Goal: Task Accomplishment & Management: Manage account settings

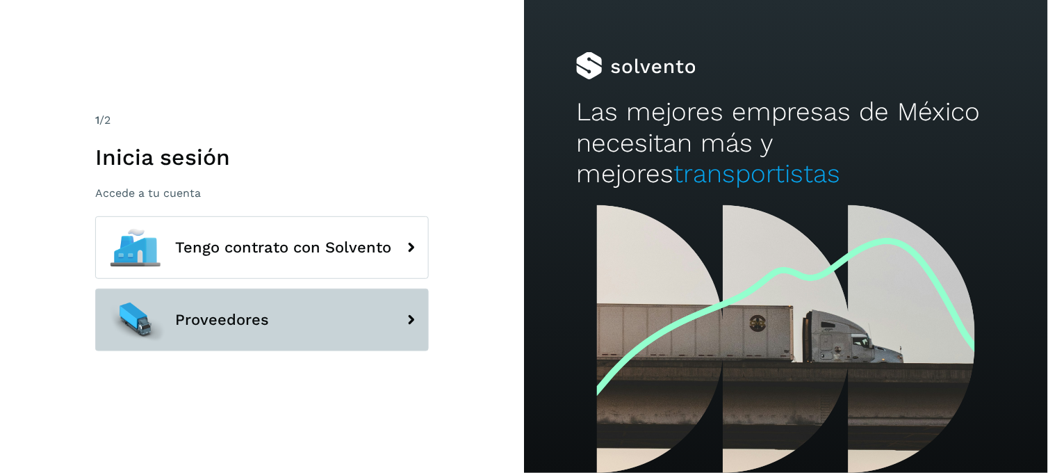
click at [307, 311] on button "Proveedores" at bounding box center [262, 319] width 334 height 63
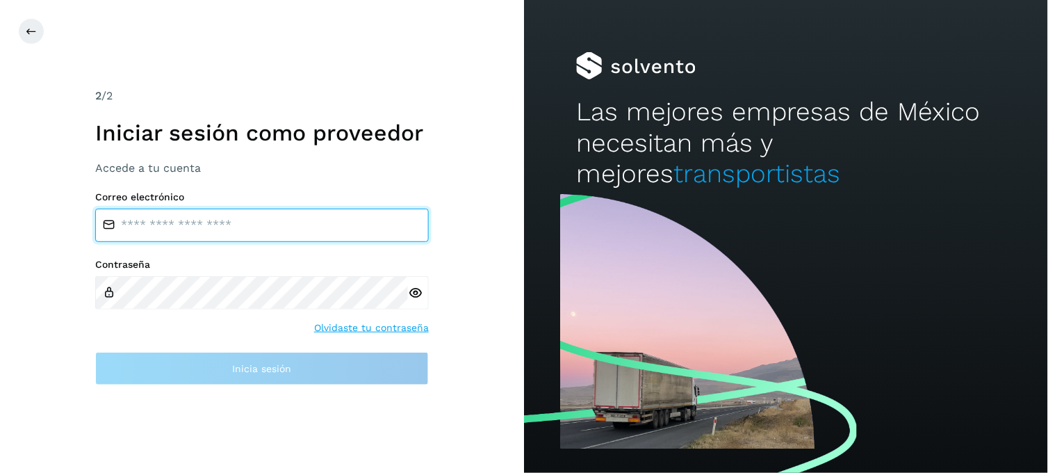
type input "**********"
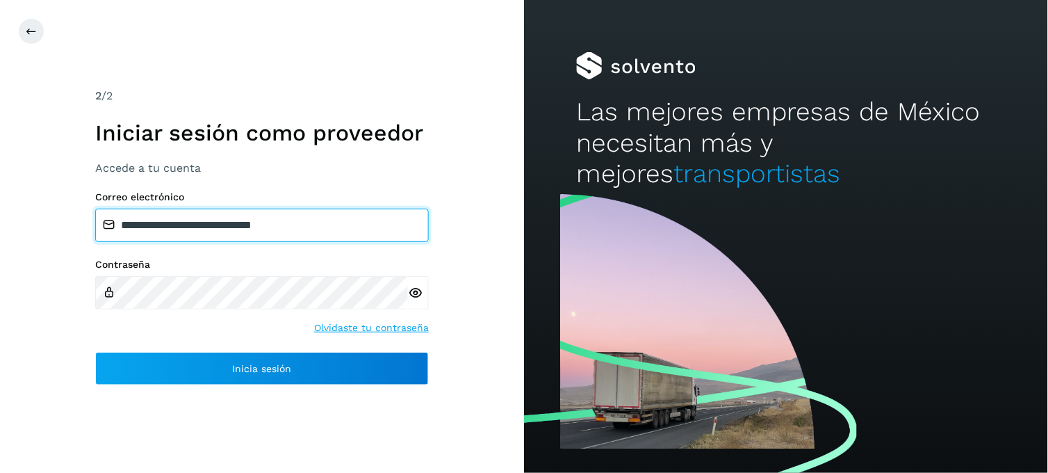
click at [185, 224] on input "**********" at bounding box center [262, 224] width 334 height 33
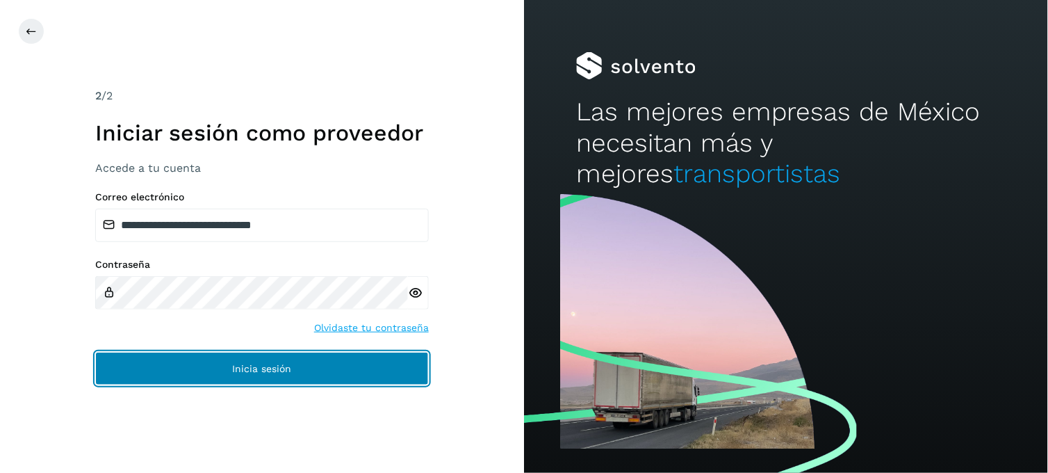
click at [181, 365] on button "Inicia sesión" at bounding box center [262, 368] width 334 height 33
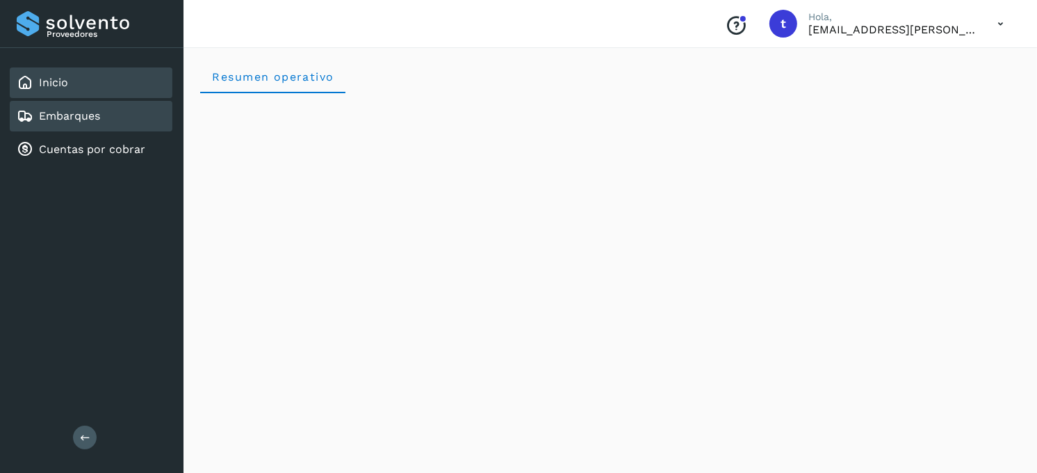
click at [115, 119] on div "Embarques" at bounding box center [91, 116] width 163 height 31
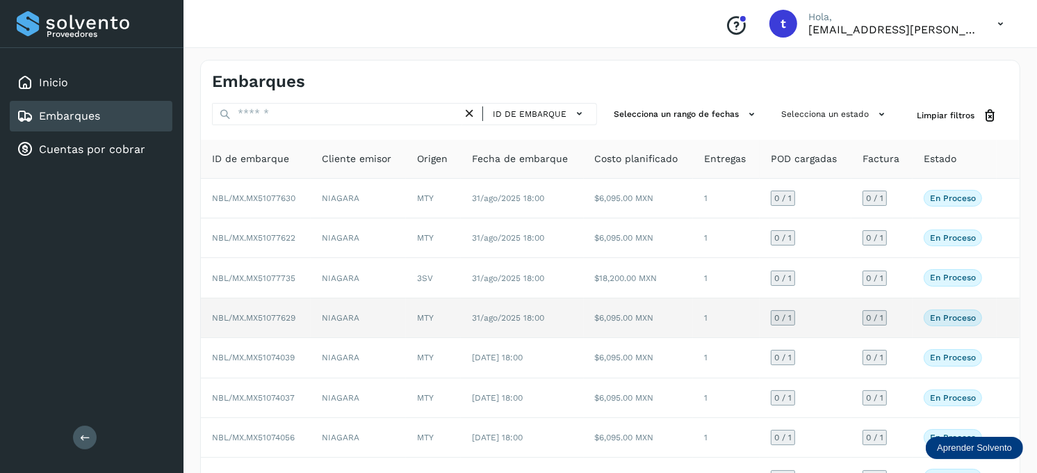
click at [387, 322] on td "NIAGARA" at bounding box center [358, 318] width 95 height 40
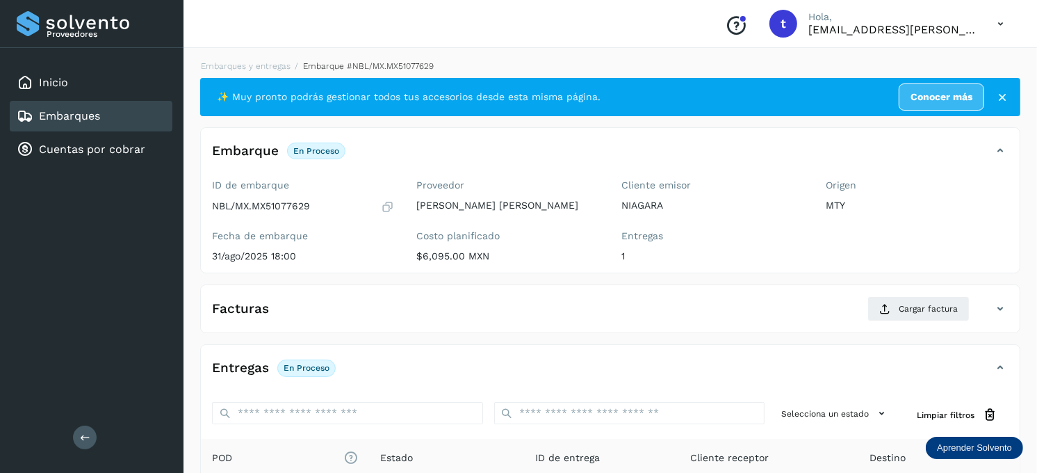
scroll to position [77, 0]
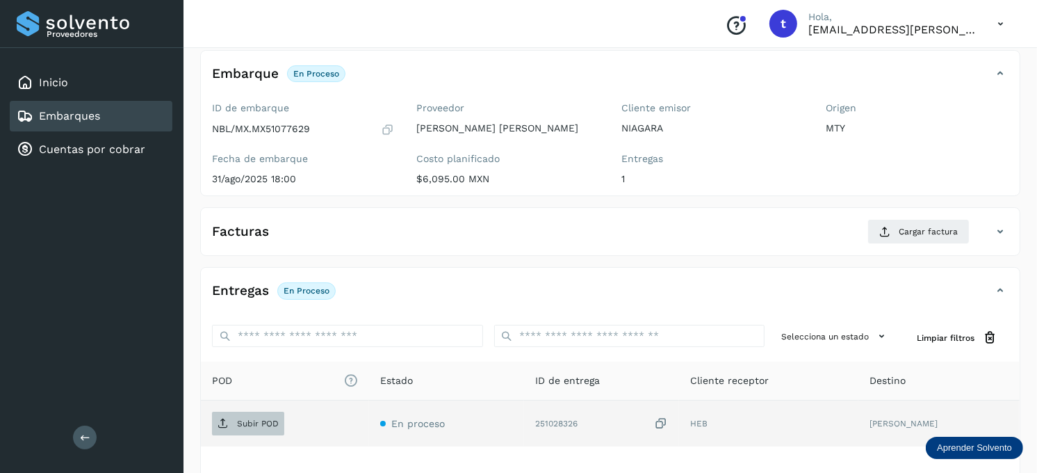
click at [267, 417] on span "Subir POD" at bounding box center [248, 423] width 72 height 22
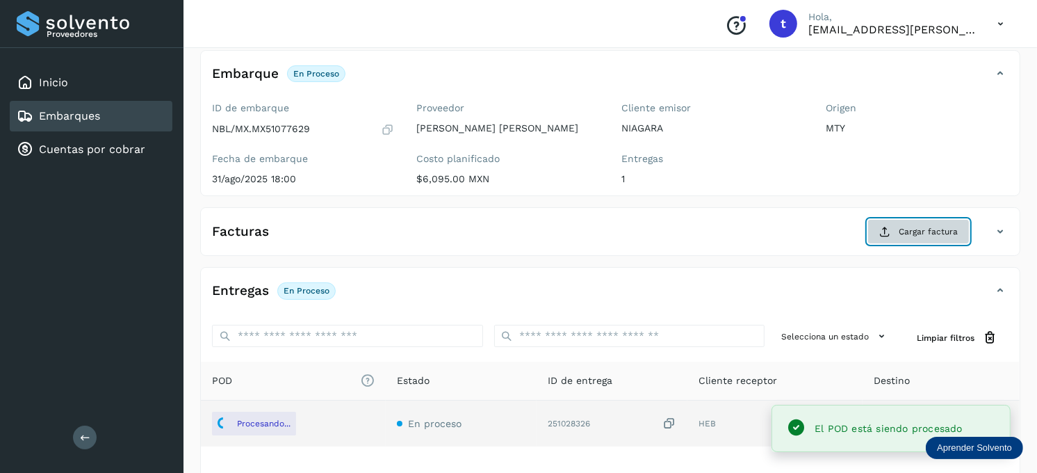
click at [949, 230] on span "Cargar factura" at bounding box center [928, 231] width 59 height 13
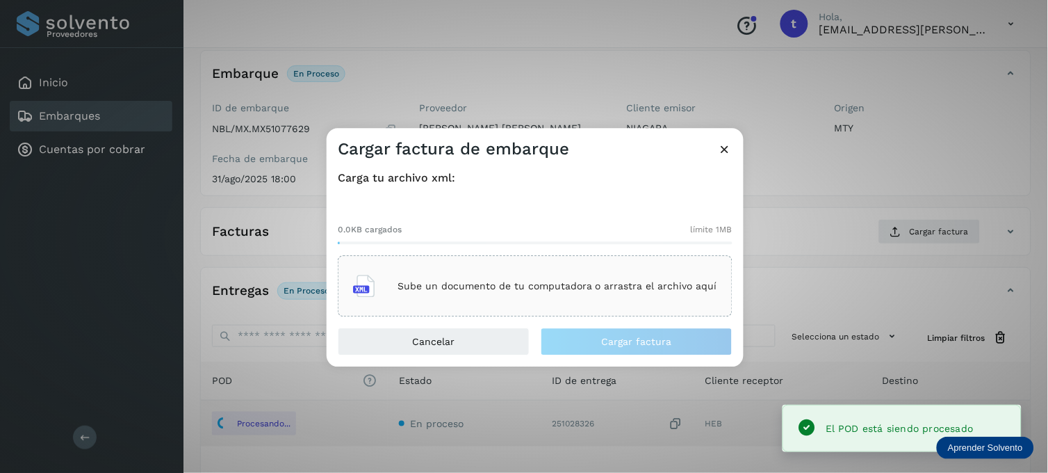
click at [399, 285] on div "Sube un documento de tu computadora o arrastra el archivo aquí" at bounding box center [535, 287] width 364 height 38
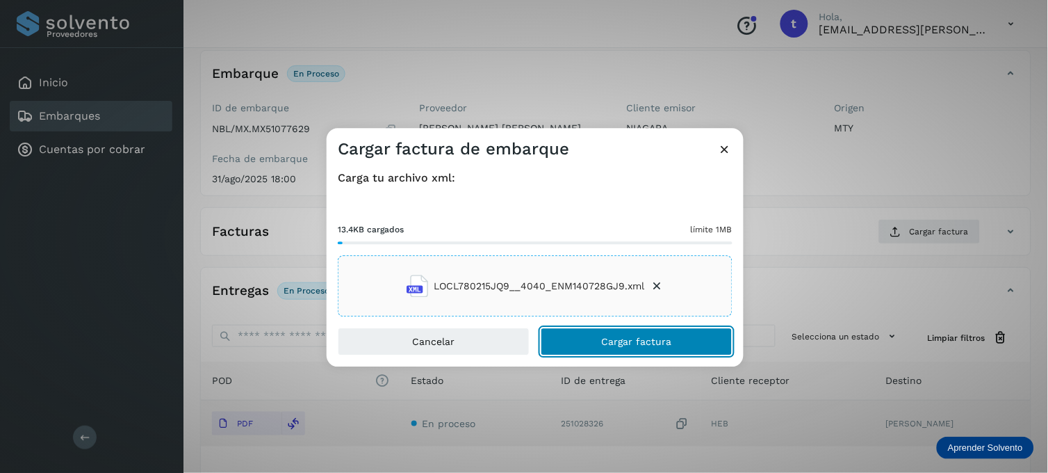
click at [600, 338] on button "Cargar factura" at bounding box center [637, 342] width 192 height 28
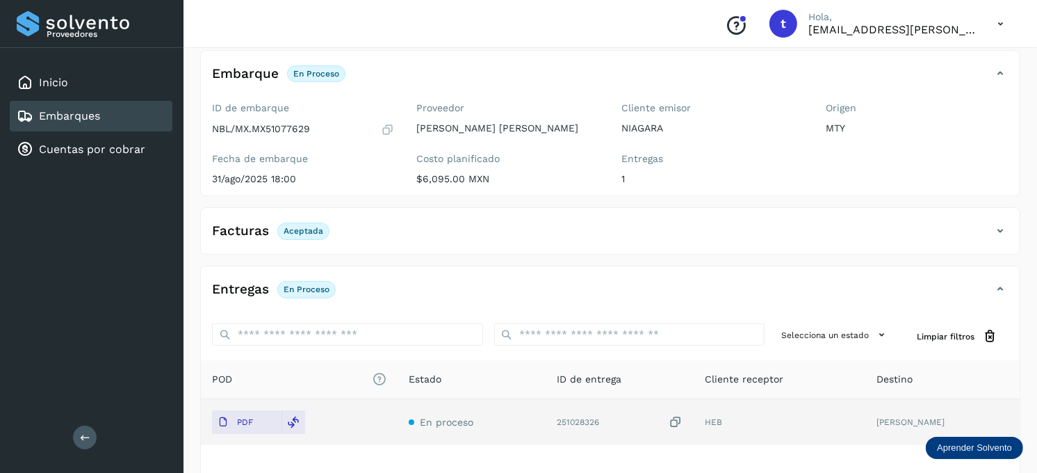
click at [120, 113] on div "Embarques" at bounding box center [91, 116] width 163 height 31
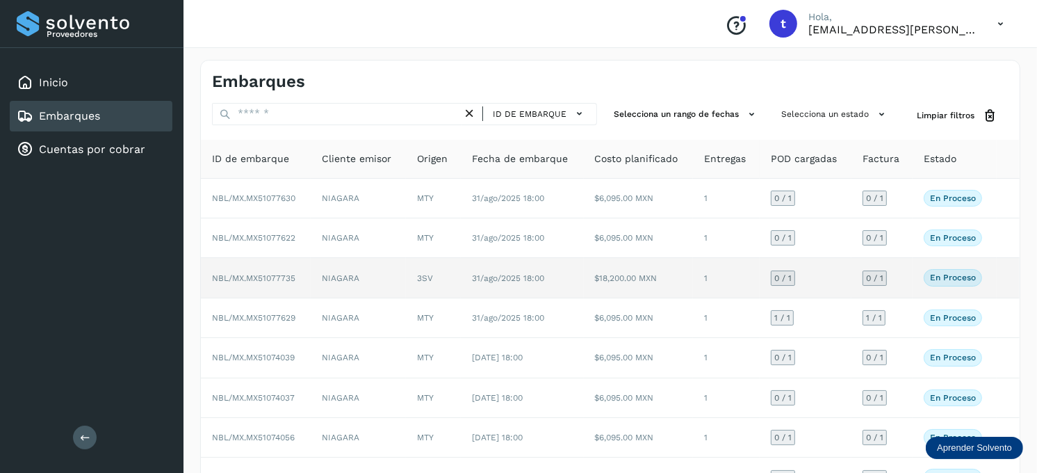
click at [376, 286] on td "NIAGARA" at bounding box center [358, 278] width 95 height 40
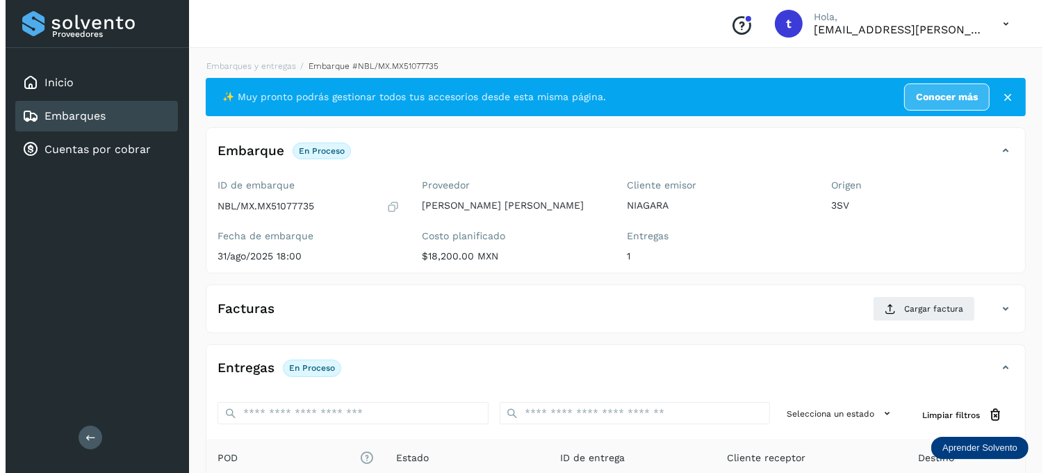
scroll to position [188, 0]
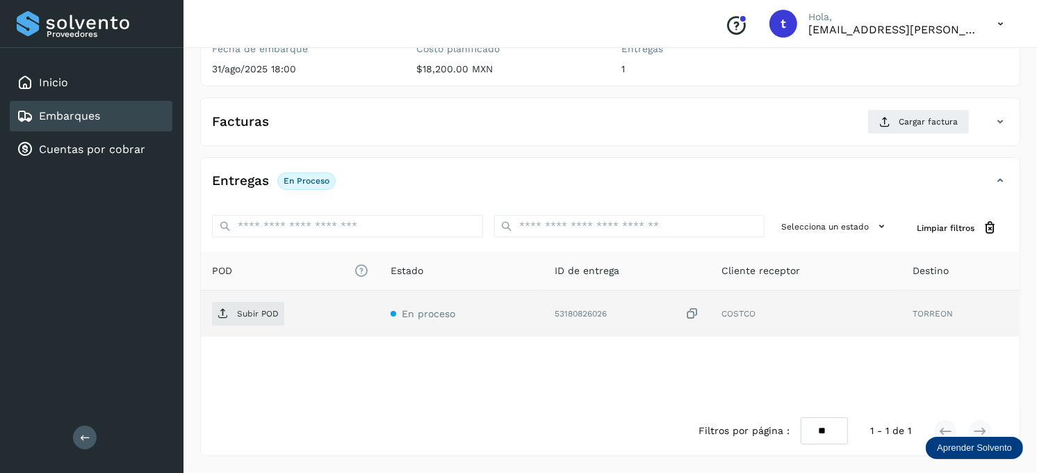
click at [271, 299] on td "Subir POD" at bounding box center [290, 314] width 179 height 46
click at [270, 309] on p "Subir POD" at bounding box center [258, 314] width 42 height 10
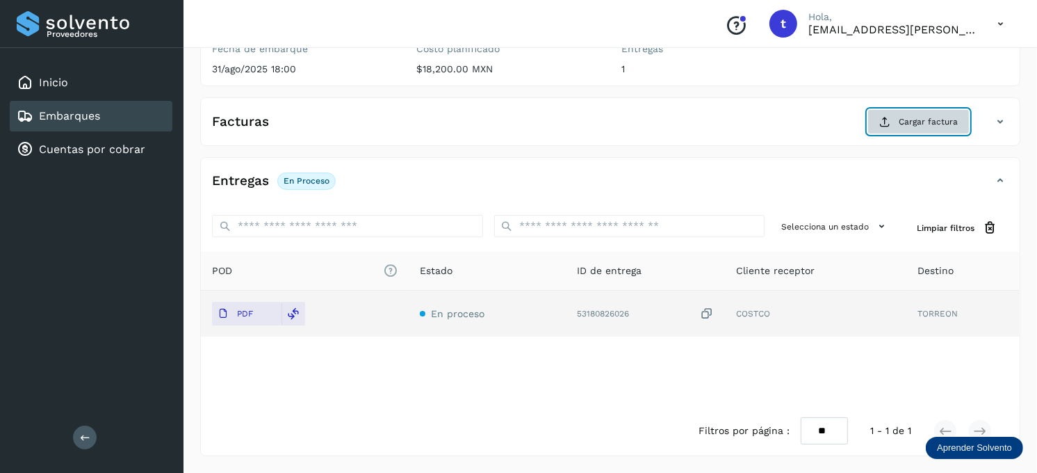
click at [928, 117] on span "Cargar factura" at bounding box center [928, 121] width 59 height 13
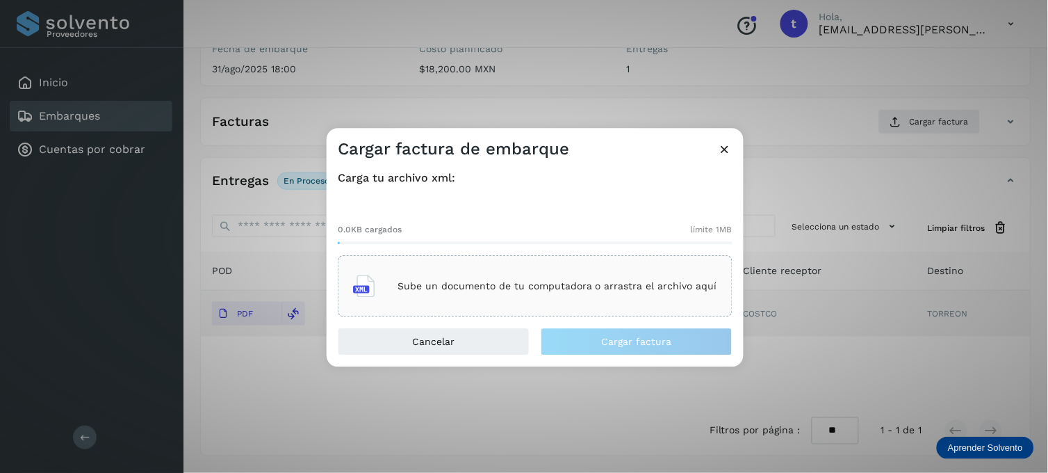
click at [578, 283] on p "Sube un documento de tu computadora o arrastra el archivo aquí" at bounding box center [558, 286] width 320 height 12
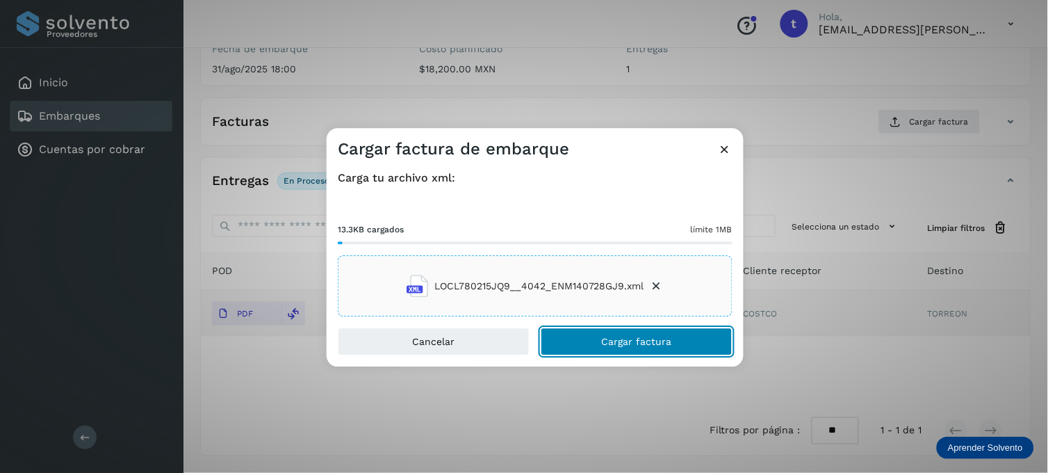
click at [623, 337] on span "Cargar factura" at bounding box center [637, 342] width 70 height 10
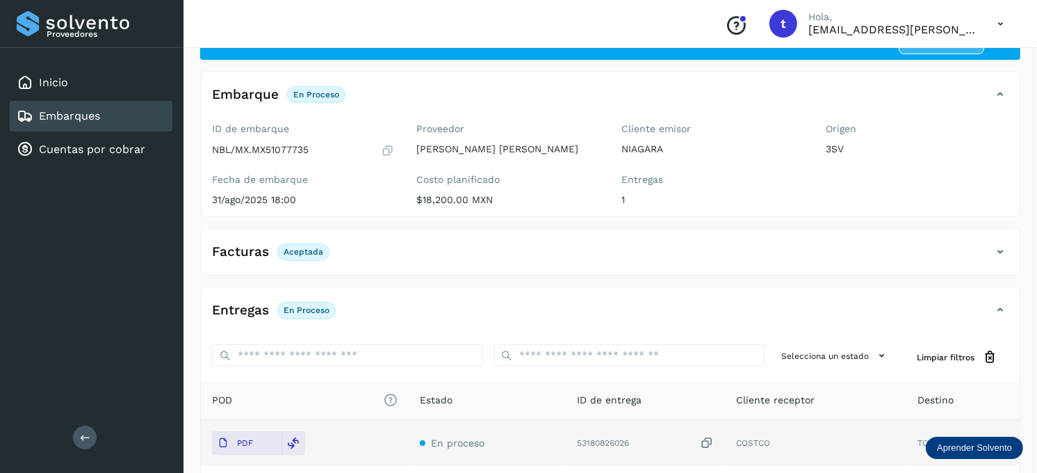
scroll to position [0, 0]
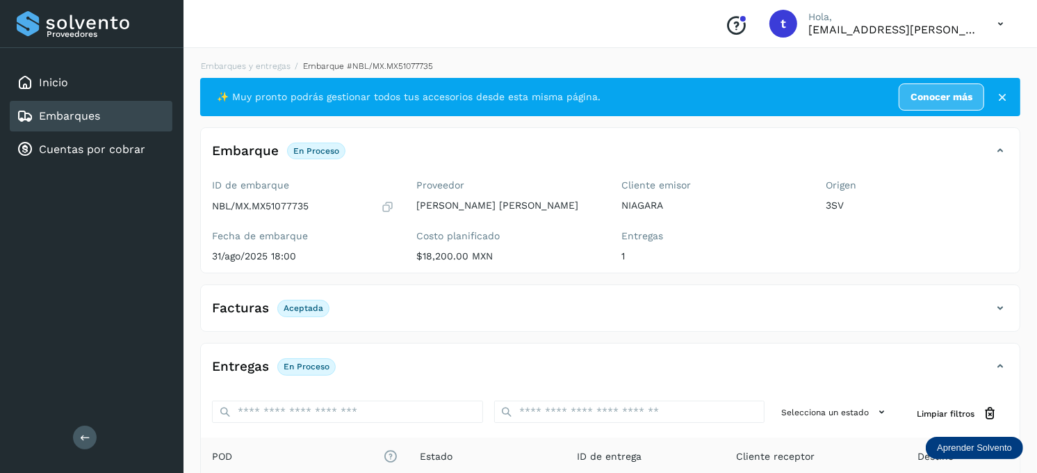
click at [74, 115] on link "Embarques" at bounding box center [69, 115] width 61 height 13
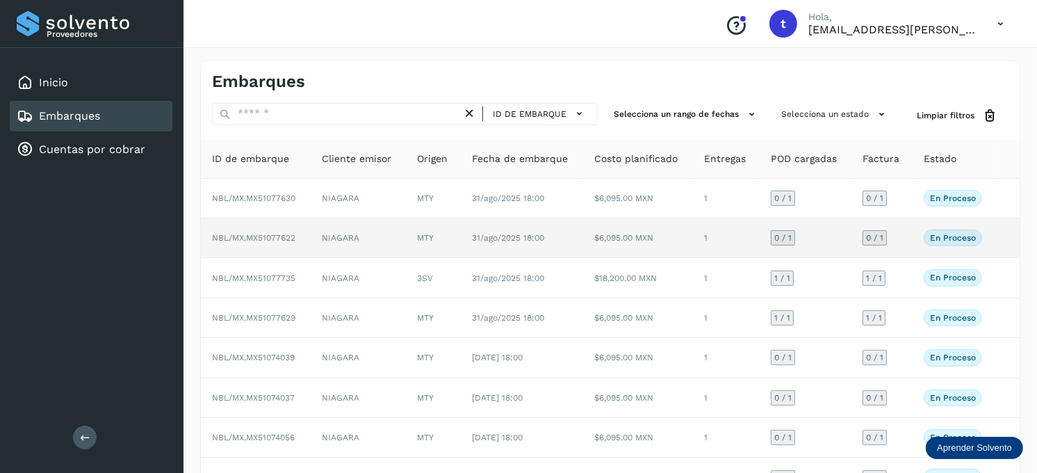
click at [365, 242] on td "NIAGARA" at bounding box center [358, 238] width 95 height 40
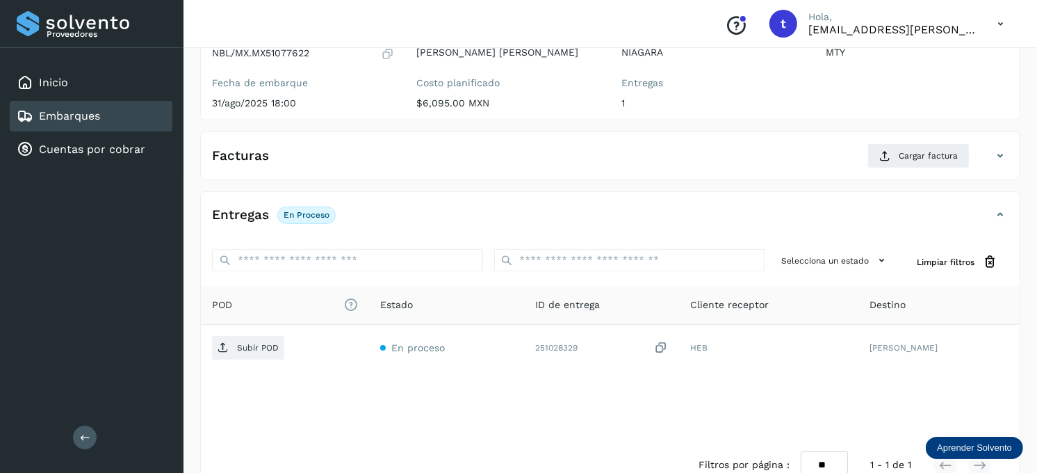
scroll to position [154, 0]
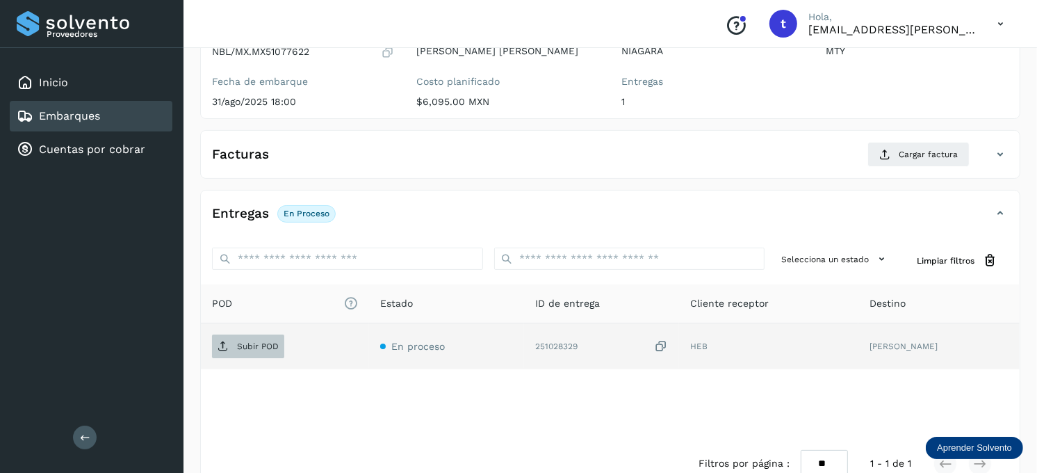
click at [255, 352] on span "Subir POD" at bounding box center [248, 346] width 72 height 22
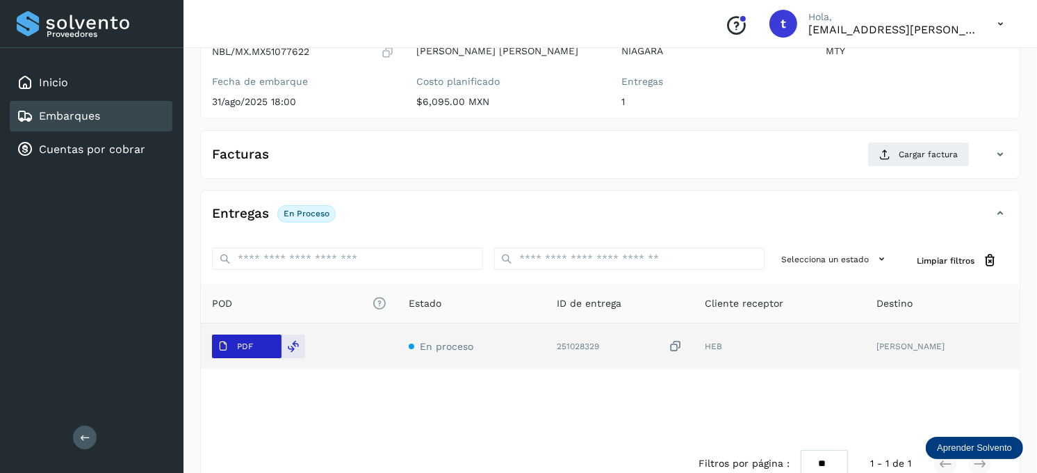
click at [275, 346] on button "PDF" at bounding box center [246, 346] width 69 height 24
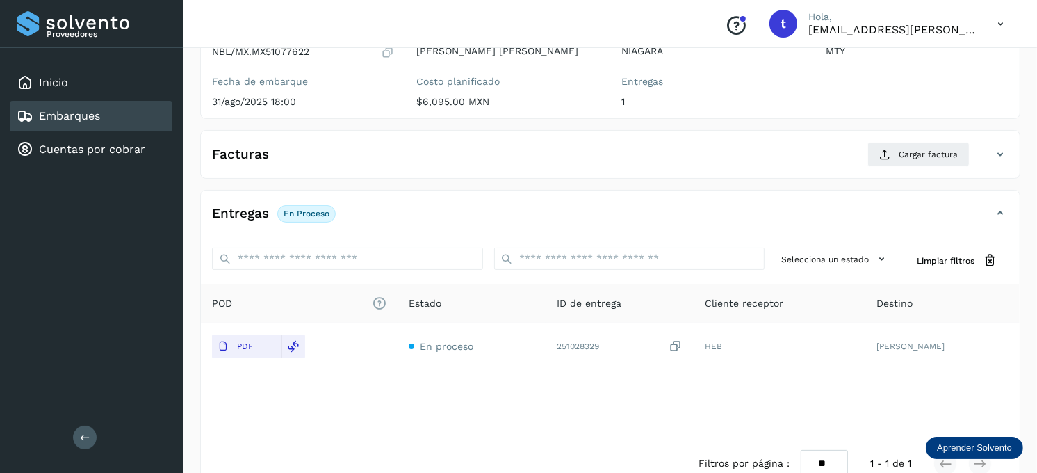
click at [376, 155] on div "Facturas Cargar factura" at bounding box center [596, 154] width 791 height 25
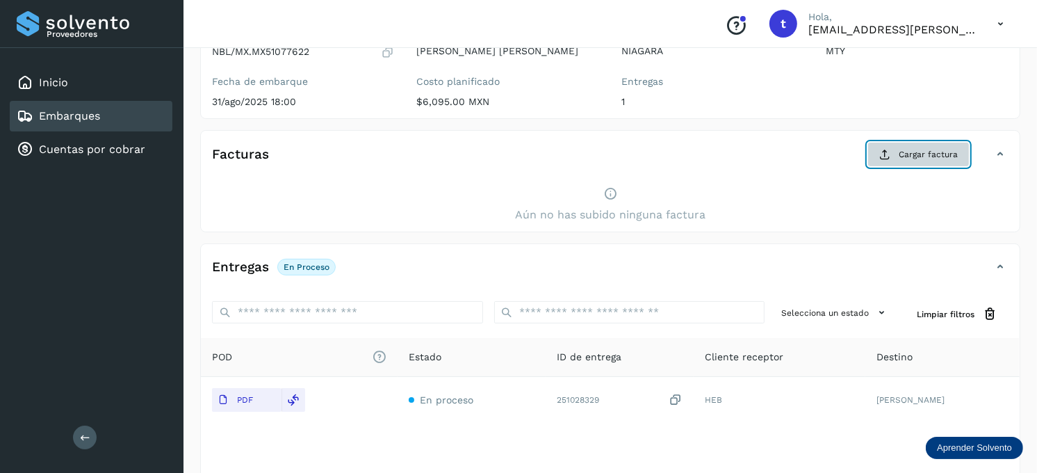
click at [906, 149] on span "Cargar factura" at bounding box center [928, 154] width 59 height 13
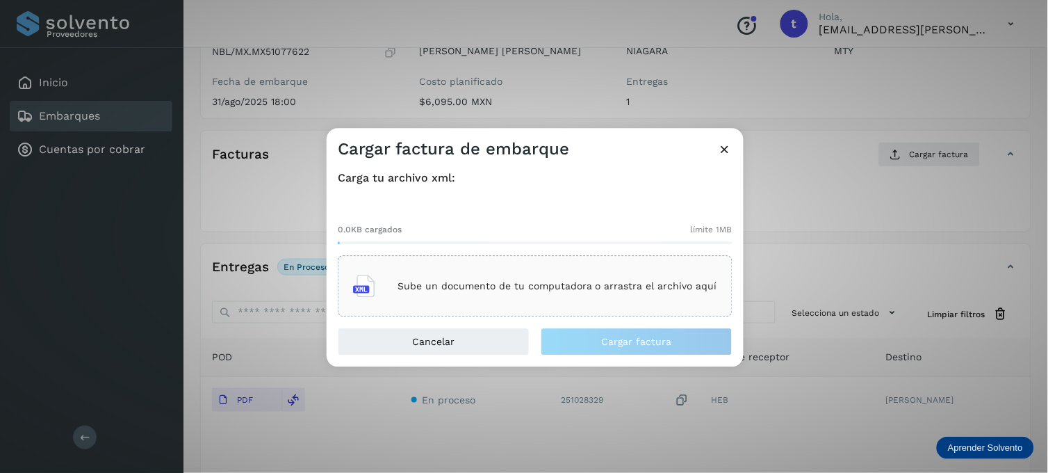
click at [523, 286] on p "Sube un documento de tu computadora o arrastra el archivo aquí" at bounding box center [558, 286] width 320 height 12
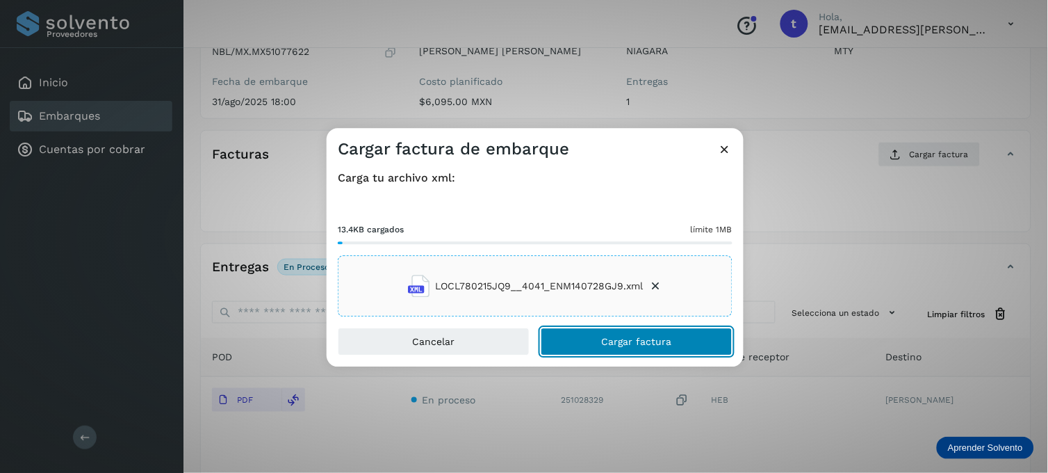
click at [647, 339] on span "Cargar factura" at bounding box center [637, 342] width 70 height 10
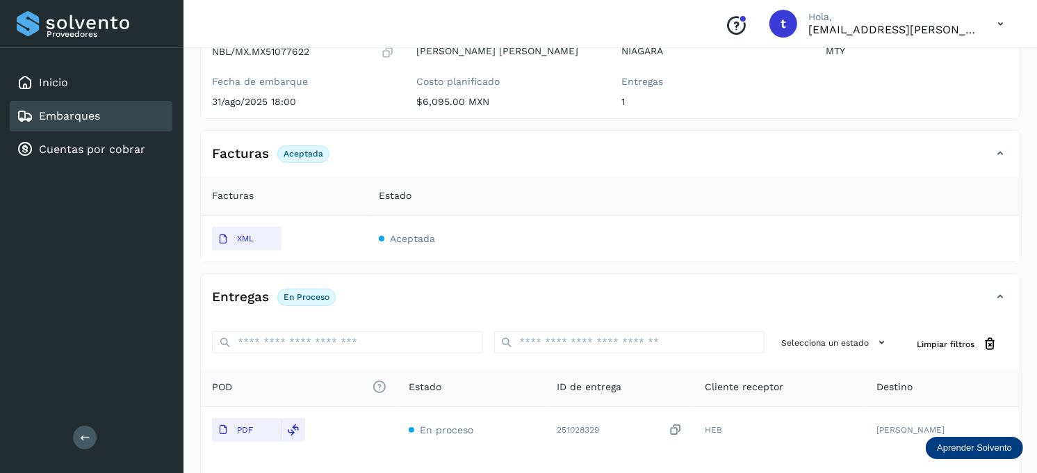
click at [140, 112] on div "Embarques" at bounding box center [91, 116] width 163 height 31
